Goal: Transaction & Acquisition: Purchase product/service

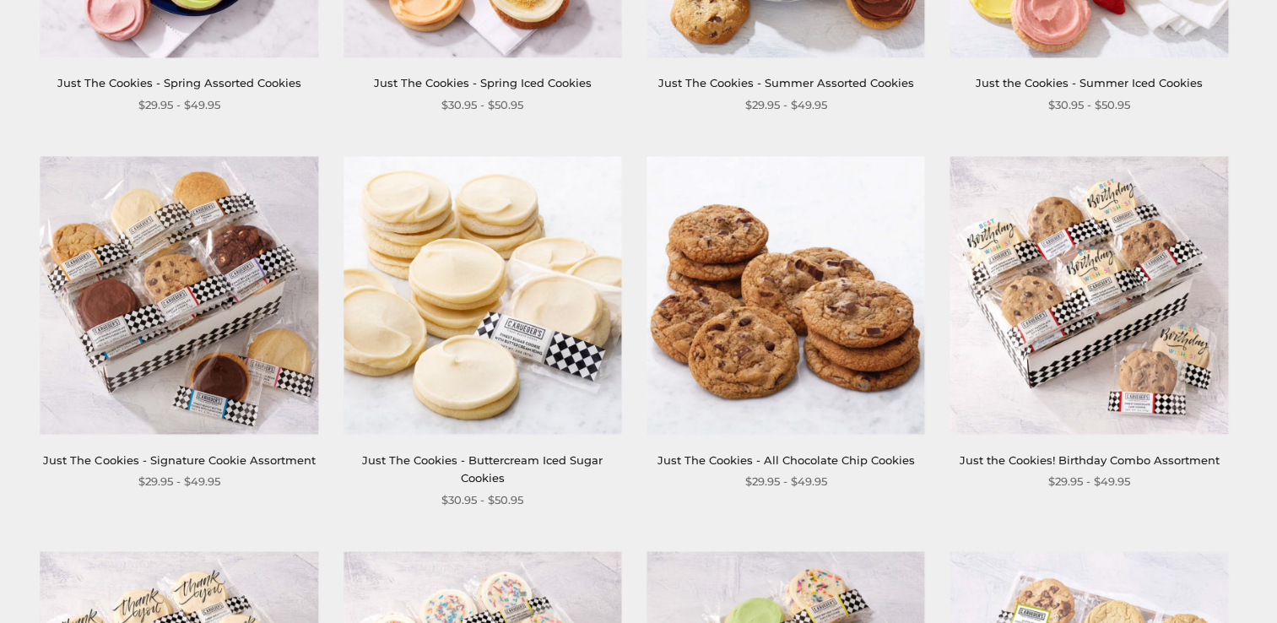
scroll to position [759, 0]
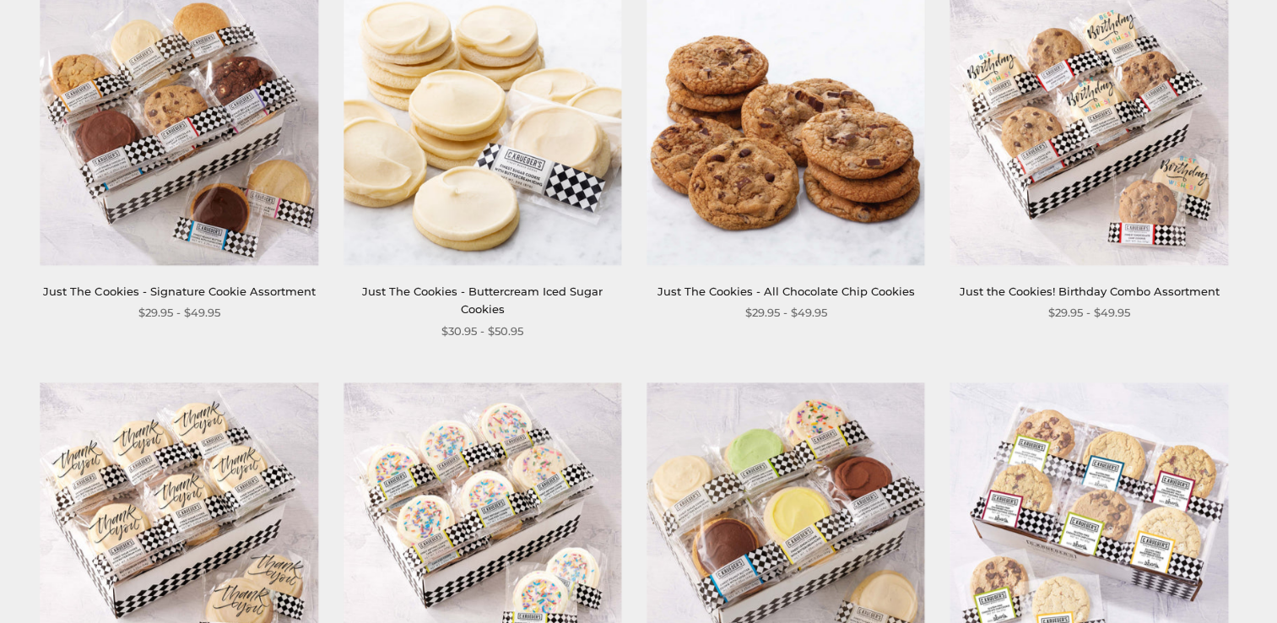
click at [170, 135] on img at bounding box center [180, 126] width 278 height 278
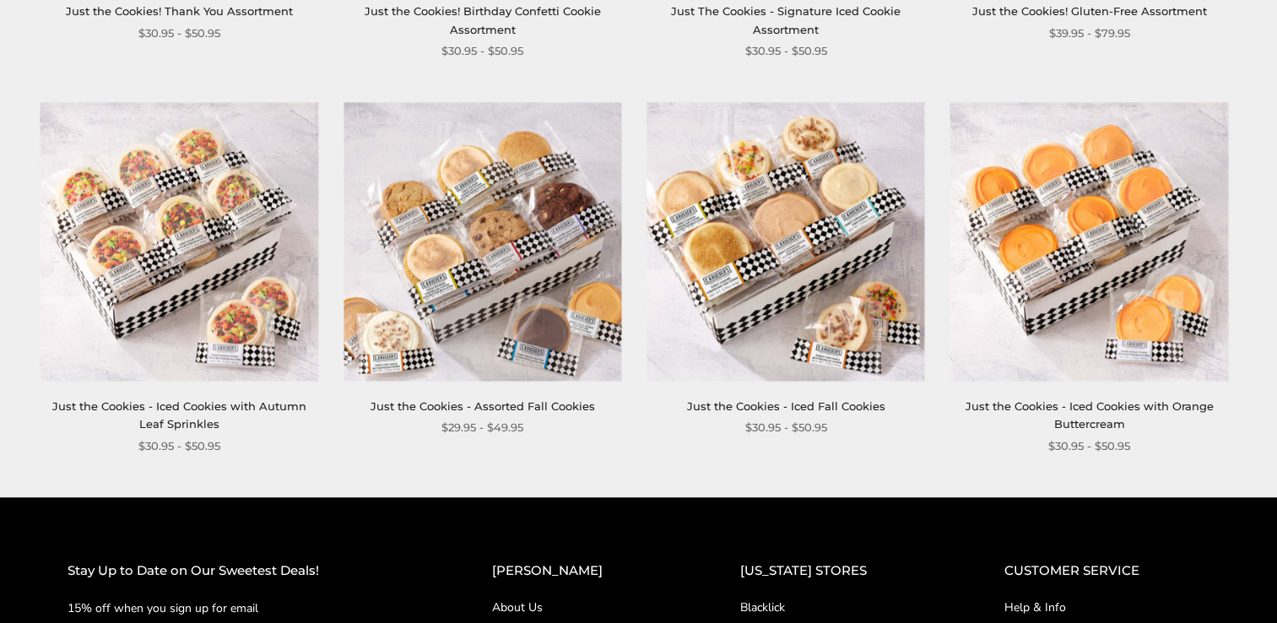
scroll to position [1519, 0]
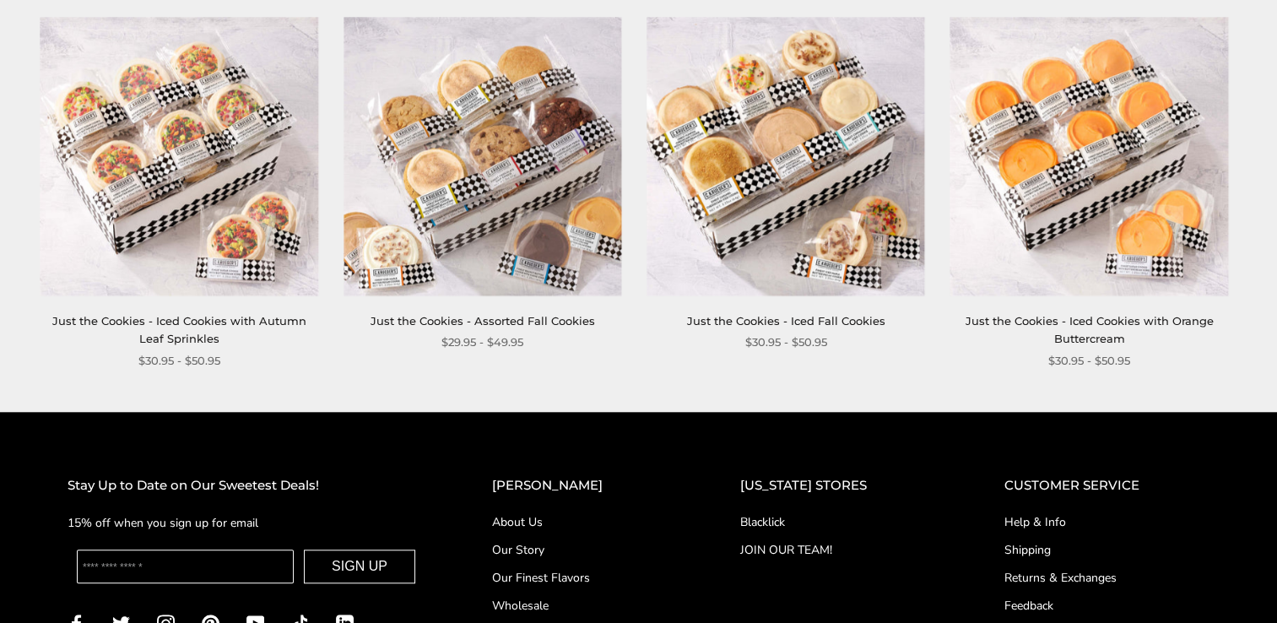
click at [479, 314] on link "Just the Cookies - Assorted Fall Cookies" at bounding box center [482, 321] width 224 height 14
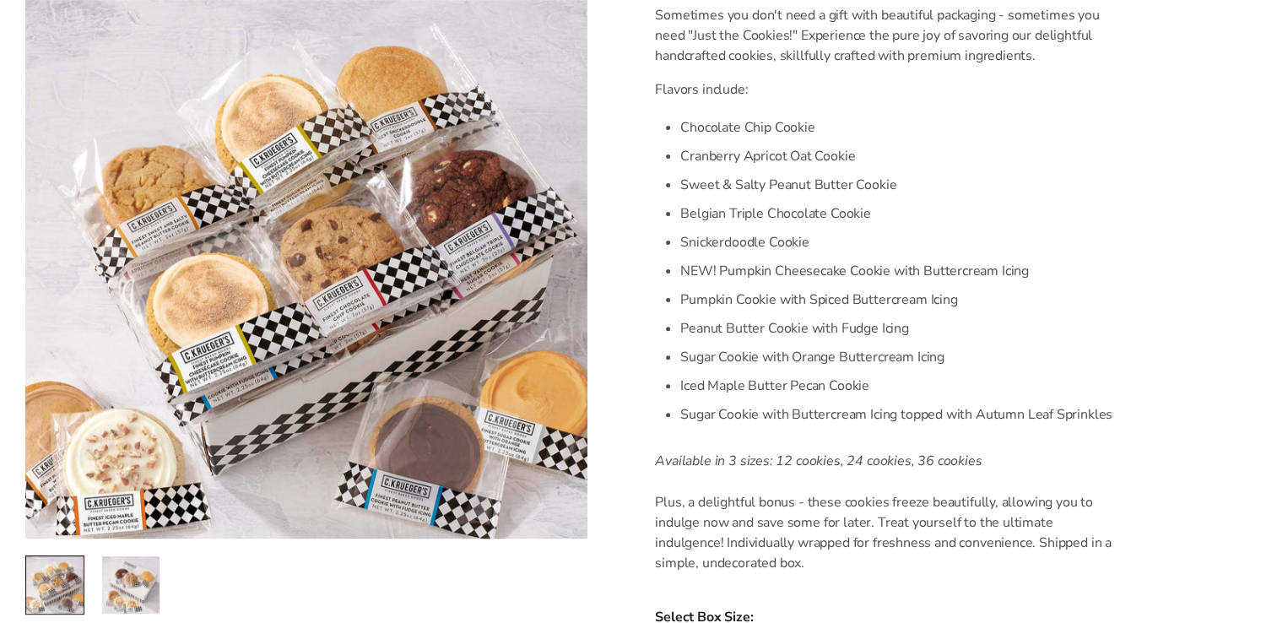
scroll to position [422, 0]
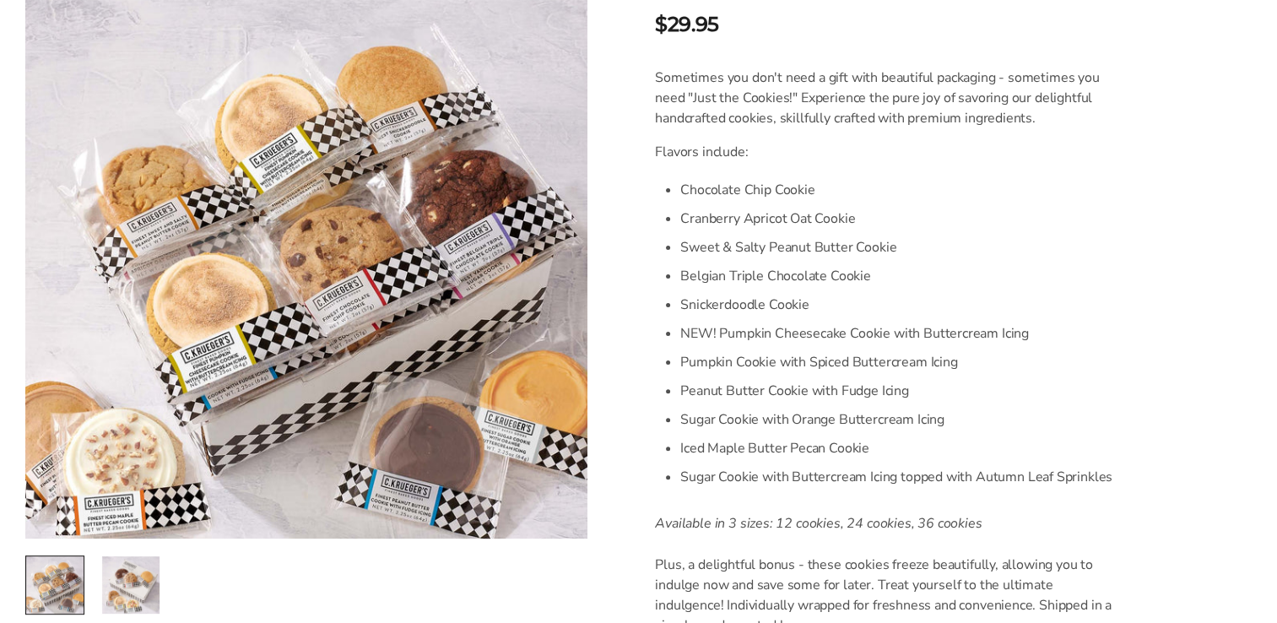
click at [201, 343] on img at bounding box center [306, 269] width 562 height 538
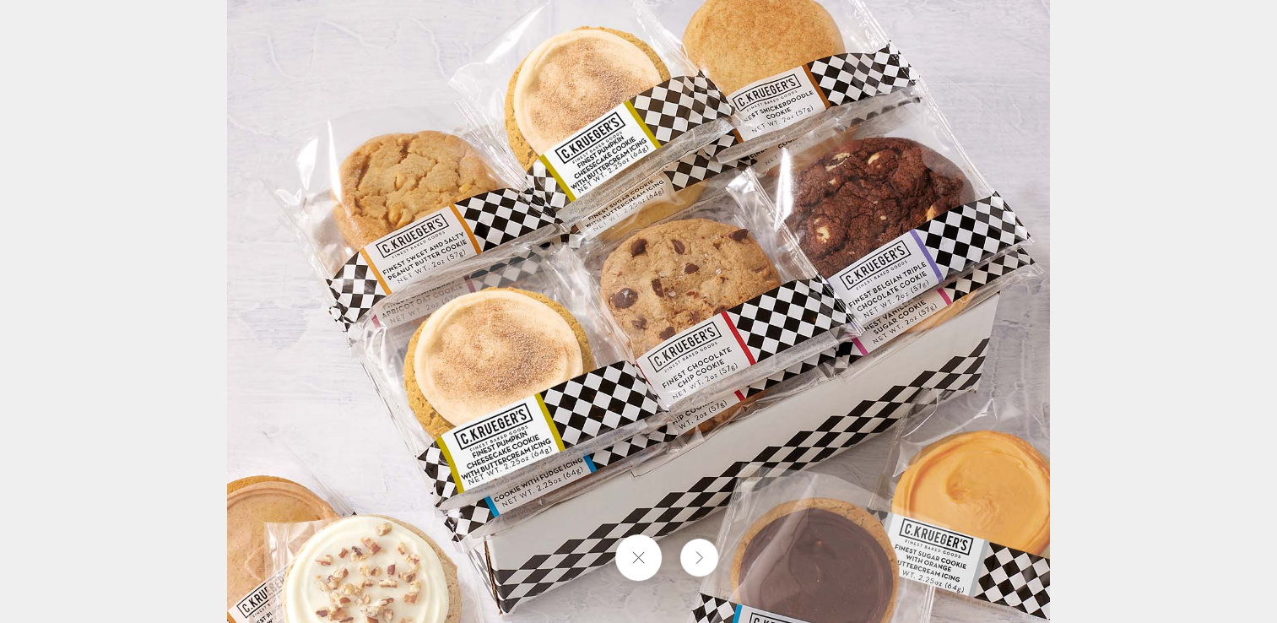
click at [628, 561] on button at bounding box center [638, 557] width 46 height 46
